Goal: Find contact information: Find contact information

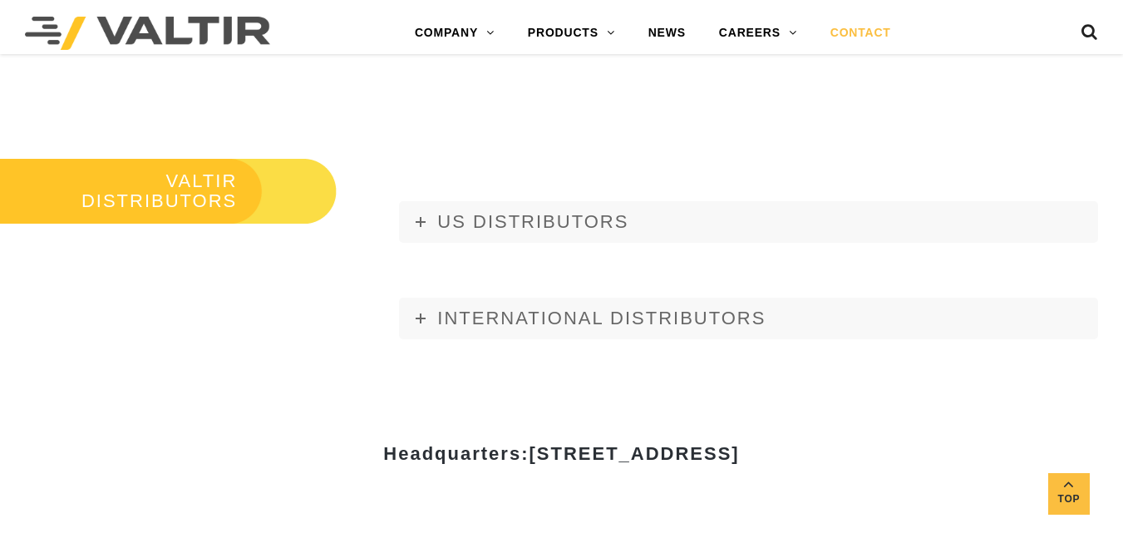
scroll to position [1829, 0]
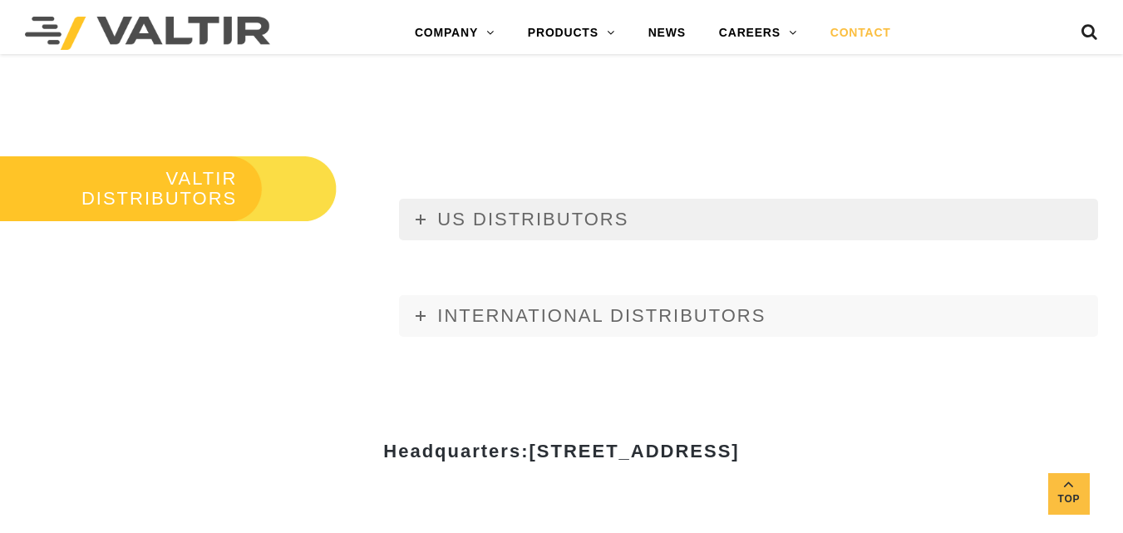
click at [629, 228] on link "US DISTRIBUTORS" at bounding box center [748, 220] width 699 height 42
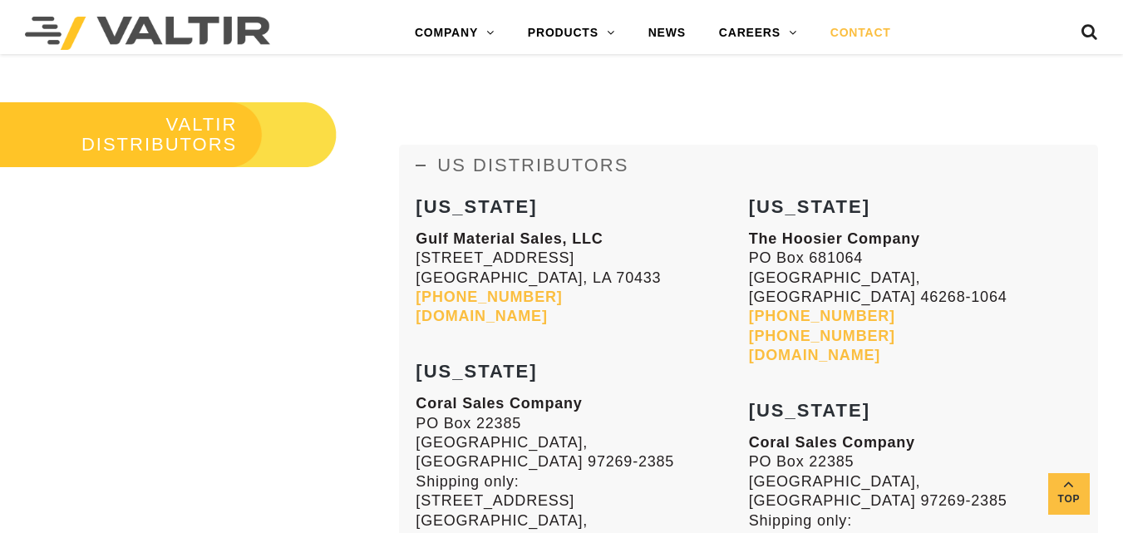
scroll to position [1912, 0]
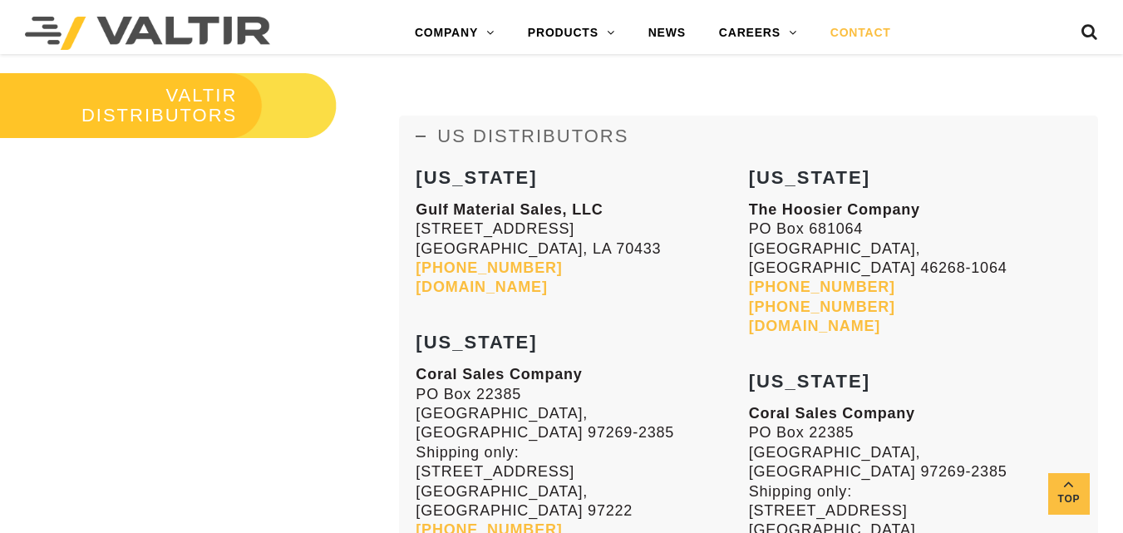
drag, startPoint x: 558, startPoint y: 290, endPoint x: 698, endPoint y: 249, distance: 146.5
click at [698, 249] on p "Gulf Material Sales, LLC [STREET_ADDRESS][PERSON_NAME] [PHONE_NUMBER] [DOMAIN_N…" at bounding box center [582, 248] width 332 height 97
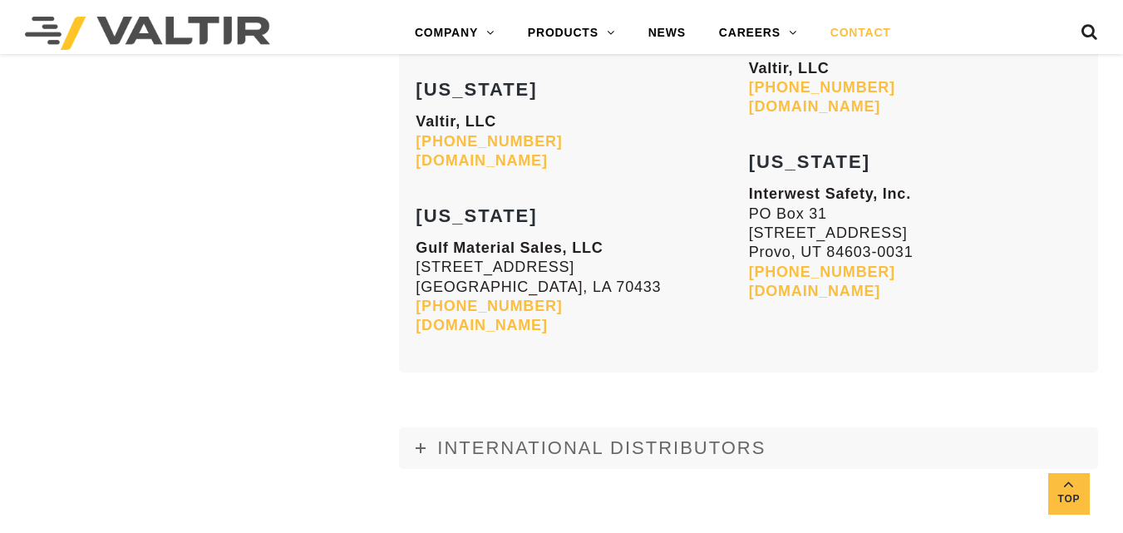
scroll to position [7397, 0]
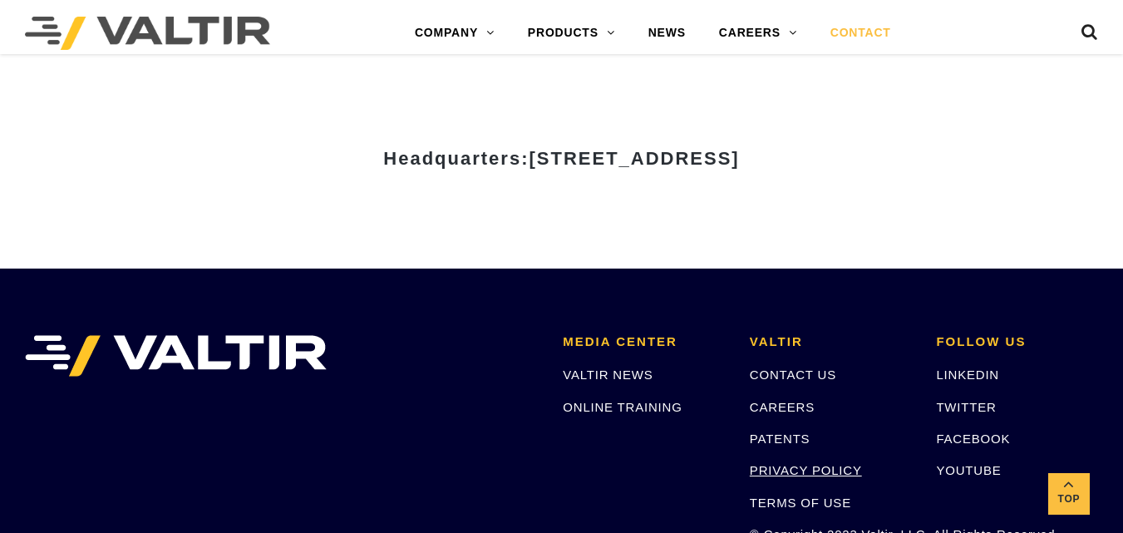
click at [795, 463] on link "PRIVACY POLICY" at bounding box center [806, 470] width 112 height 14
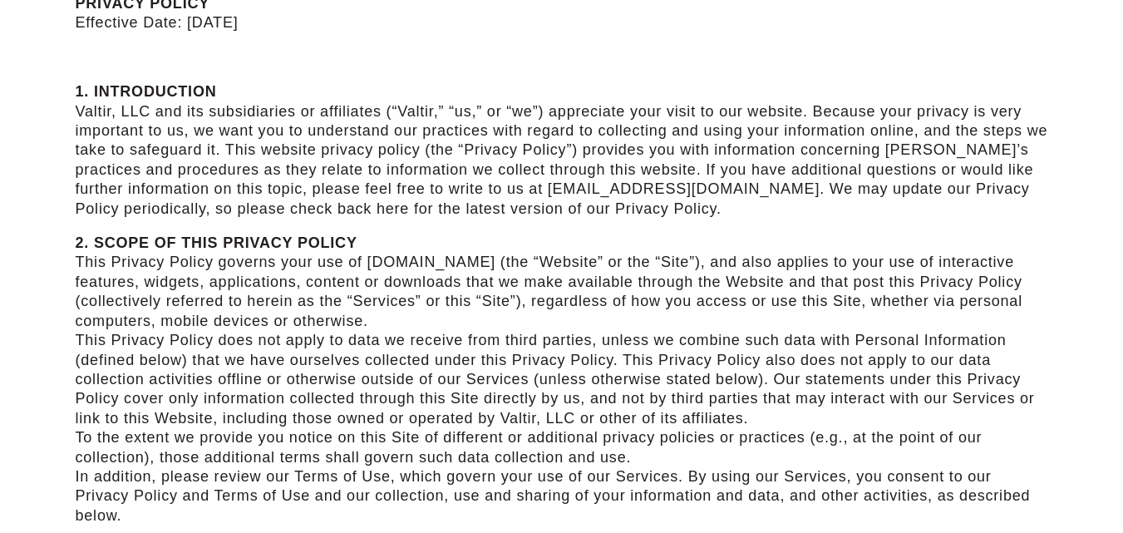
scroll to position [83, 0]
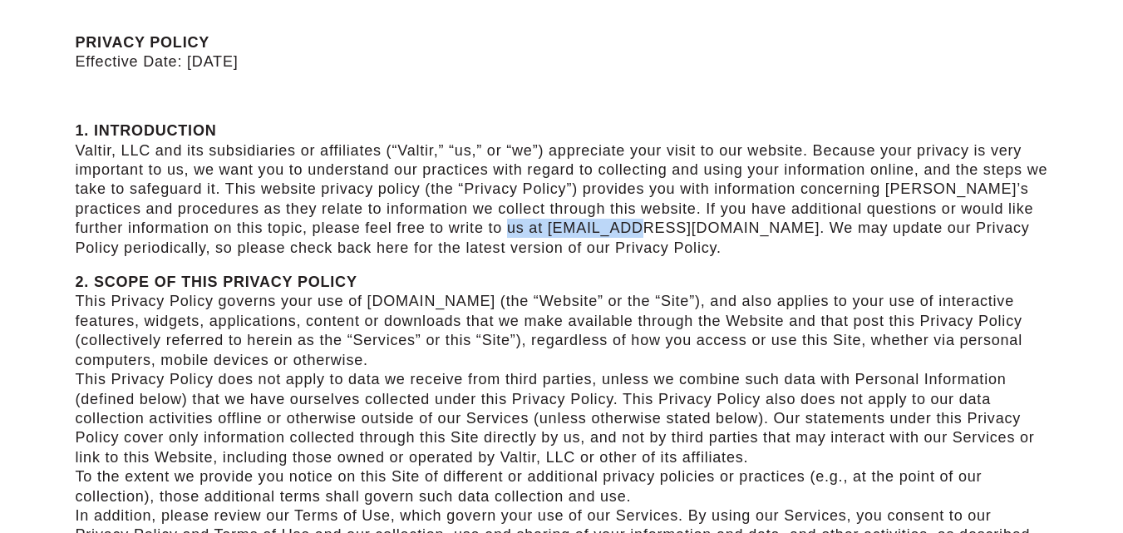
drag, startPoint x: 494, startPoint y: 227, endPoint x: 619, endPoint y: 237, distance: 125.9
click at [619, 237] on p "1. INTRODUCTION Valtir, LLC and its subsidiaries or affiliates (“Valtir,” “us,”…" at bounding box center [562, 189] width 973 height 136
copy p "media@valtir.com"
